Goal: Check status: Check status

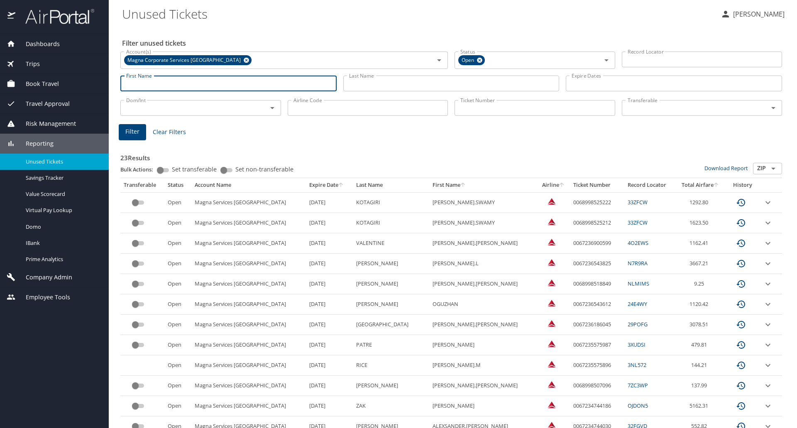
click at [143, 83] on input "First Name" at bounding box center [228, 84] width 216 height 16
type input "tracy"
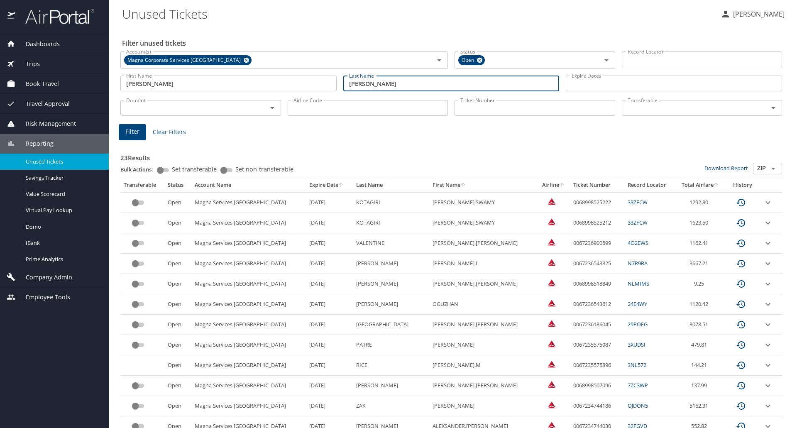
type input "fuerst"
click at [131, 133] on span "Filter" at bounding box center [132, 132] width 14 height 10
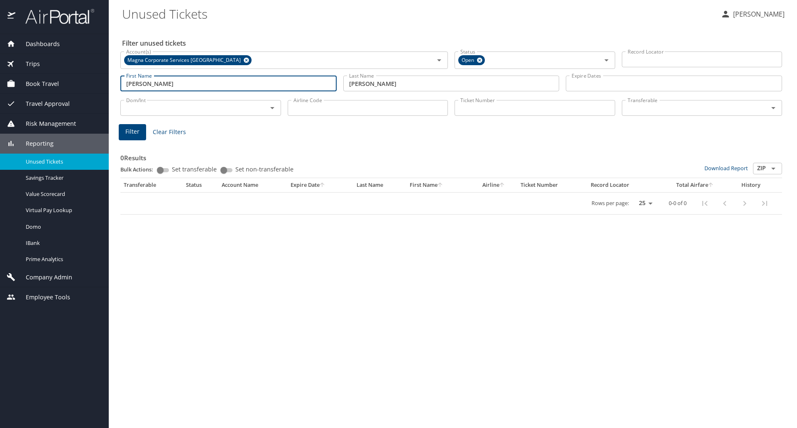
drag, startPoint x: 167, startPoint y: 82, endPoint x: 100, endPoint y: 85, distance: 66.5
click at [100, 85] on div "Dashboards AirPortal 360™ Manager AirPortal 360™ Agent My Travel Dashboard Trip…" at bounding box center [398, 214] width 797 height 428
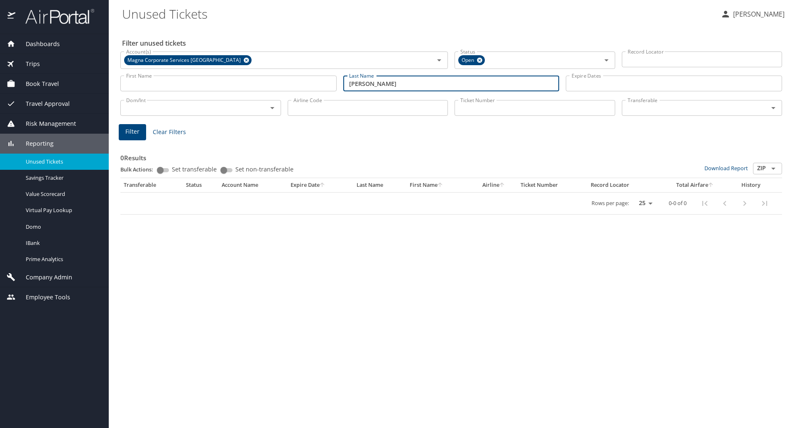
drag, startPoint x: 389, startPoint y: 85, endPoint x: 296, endPoint y: 86, distance: 93.8
click at [296, 86] on div "First Name First Name Last Name fuerst Last Name Expire Dates Expire Dates" at bounding box center [451, 83] width 669 height 29
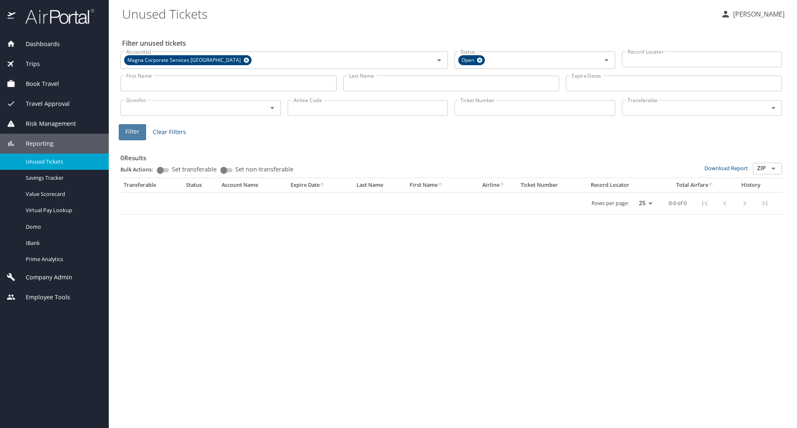
click at [130, 135] on span "Filter" at bounding box center [132, 132] width 14 height 10
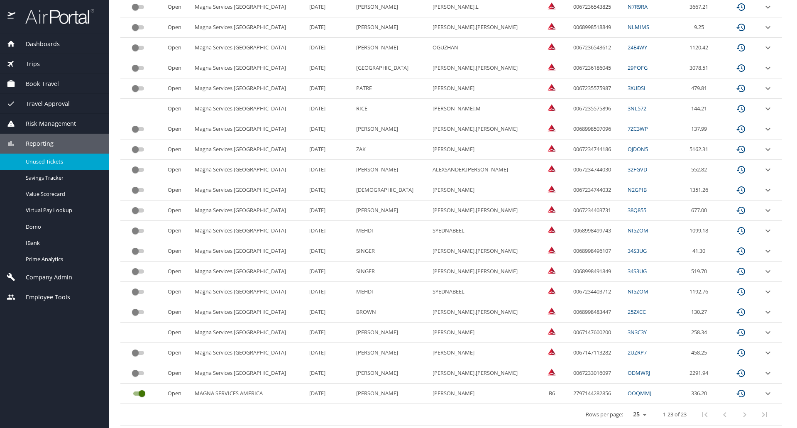
scroll to position [258, 0]
